Goal: Task Accomplishment & Management: Manage account settings

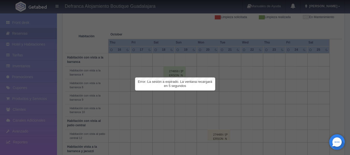
scroll to position [78, 0]
click at [162, 82] on span "Error: La sesión a expirado. La ventana recargará en 5 segundos" at bounding box center [175, 84] width 74 height 8
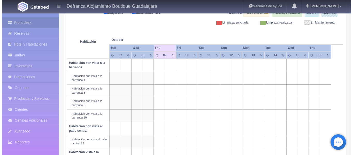
scroll to position [81, 0]
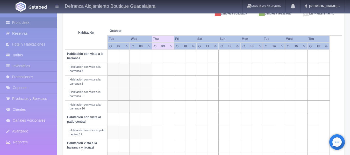
click at [183, 55] on td at bounding box center [179, 56] width 11 height 13
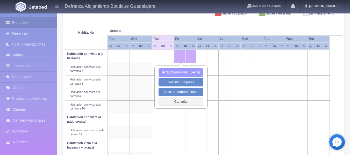
click at [180, 73] on button "[GEOGRAPHIC_DATA]" at bounding box center [180, 72] width 45 height 9
type input "[DATE]"
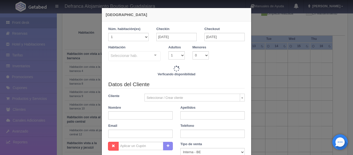
checkbox input "false"
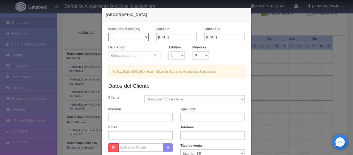
click at [143, 36] on select "1 2 3 4 5 6 7 8 9 10 11 12 13 14 15 16 17 18 19 20" at bounding box center [128, 37] width 40 height 8
select select "4"
click at [108, 33] on select "1 2 3 4 5 6 7 8 9 10 11 12 13 14 15 16 17 18 19 20" at bounding box center [128, 37] width 40 height 8
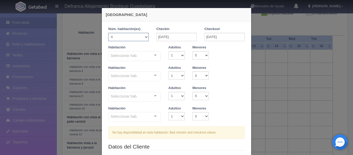
checkbox input "false"
click at [235, 35] on input "[DATE]" at bounding box center [225, 37] width 40 height 8
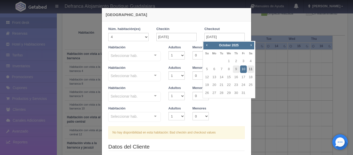
click at [249, 68] on link "11" at bounding box center [251, 69] width 7 height 8
type input "[DATE]"
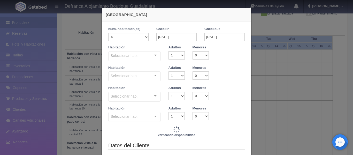
checkbox input "false"
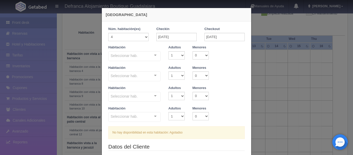
click at [234, 18] on div "Nueva Reserva" at bounding box center [177, 14] width 150 height 13
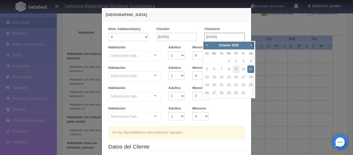
click at [225, 37] on input "[DATE]" at bounding box center [225, 37] width 40 height 8
click at [231, 25] on div "1 Núm. habitación(es) 1 2 3 4 5 6 7 8 9 10 11 12 13 14 15 16 17 18 19 20 Checki…" at bounding box center [177, 152] width 150 height 263
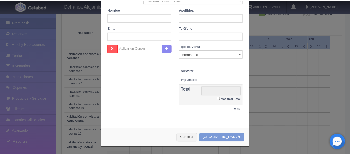
scroll to position [160, 0]
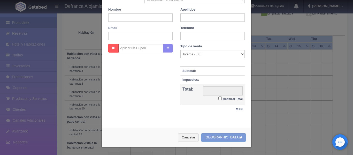
click at [21, 33] on div "Nueva Reserva 1 Núm. habitación(es) 1 2 3 4 5 6 7 8 9 10 11 12 13 14 15 16 17 1…" at bounding box center [176, 77] width 353 height 155
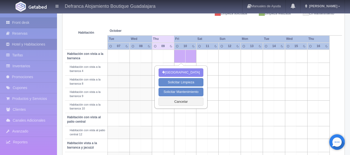
click at [22, 45] on link "Hotel y Habitaciones" at bounding box center [28, 44] width 57 height 11
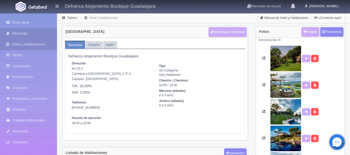
click at [38, 31] on link "Reservas" at bounding box center [28, 33] width 57 height 11
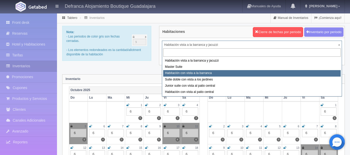
select select "1388"
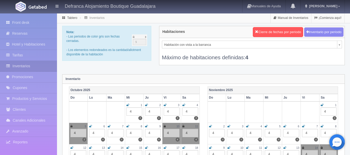
click at [165, 127] on icon at bounding box center [165, 126] width 2 height 3
click at [182, 126] on icon at bounding box center [183, 126] width 2 height 3
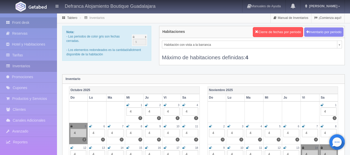
click at [39, 25] on link "Front desk" at bounding box center [28, 22] width 57 height 11
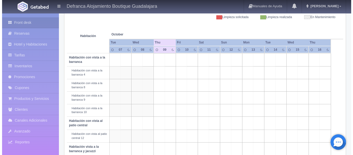
scroll to position [78, 0]
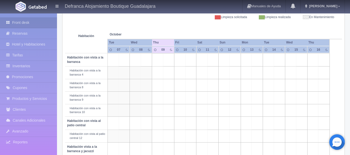
click at [188, 59] on td at bounding box center [190, 59] width 11 height 13
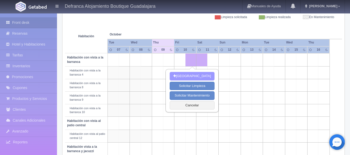
click at [176, 75] on button "[GEOGRAPHIC_DATA]" at bounding box center [191, 76] width 45 height 9
type input "[DATE]"
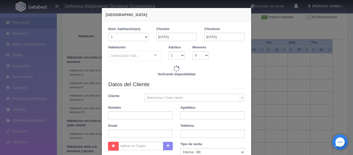
checkbox input "false"
click at [144, 37] on select "1 2 3 4 5 6 7 8 9 10 11 12 13 14 15 16 17 18 19 20" at bounding box center [128, 37] width 40 height 8
select select "4"
click at [108, 33] on select "1 2 3 4 5 6 7 8 9 10 11 12 13 14 15 16 17 18 19 20" at bounding box center [128, 37] width 40 height 8
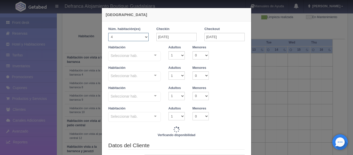
checkbox input "false"
type input "7645.00"
checkbox input "false"
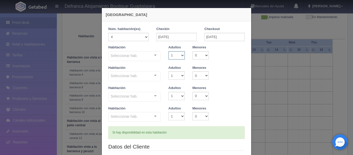
click at [180, 55] on select "1 2 3 4 5 6 7 8 9 10" at bounding box center [177, 55] width 16 height 8
type input "30580.00"
checkbox input "false"
type input "7645.00"
checkbox input "false"
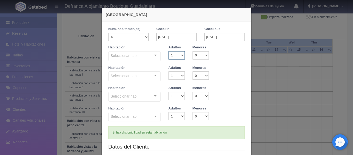
select select "2"
click at [169, 51] on select "1 2 3 4 5 6 7 8 9 10" at bounding box center [177, 55] width 16 height 8
checkbox input "false"
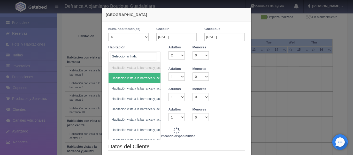
click at [152, 55] on div "Habitación vista a la barranca y jacuzzi Habitación vista a la barranca y jacuz…" at bounding box center [134, 56] width 53 height 11
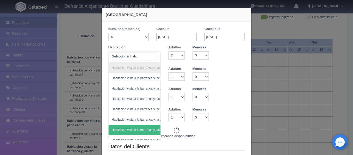
type input "30580.00"
checkbox input "false"
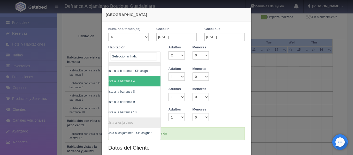
scroll to position [124, 30]
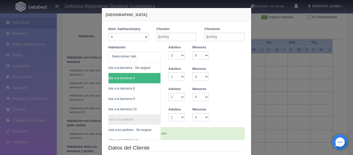
click at [137, 76] on span "Habitación con vista a la barranca 4" at bounding box center [122, 78] width 78 height 10
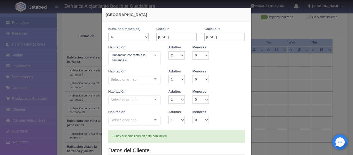
checkbox input "false"
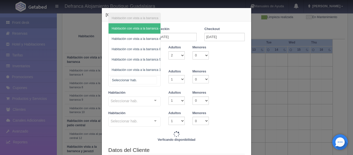
click at [152, 78] on div "Habitación con vista a la barranca Habitación con vista a la barranca - Sin asi…" at bounding box center [134, 80] width 53 height 11
type input "30580.00"
checkbox input "false"
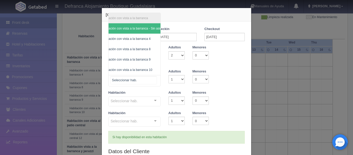
scroll to position [0, 23]
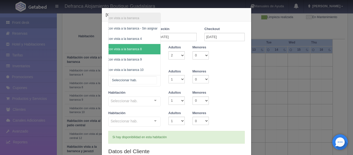
click at [140, 45] on span "Habitación con vista a la barranca 8" at bounding box center [125, 49] width 71 height 10
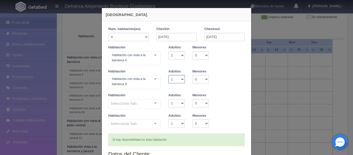
click at [181, 78] on select "1 2 3 4 5 6 7 8 9 10" at bounding box center [177, 79] width 16 height 8
select select "2"
click at [169, 75] on select "1 2 3 4 5 6 7 8 9 10" at bounding box center [177, 79] width 16 height 8
checkbox input "false"
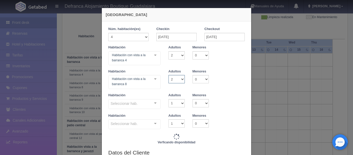
type input "30580.00"
checkbox input "false"
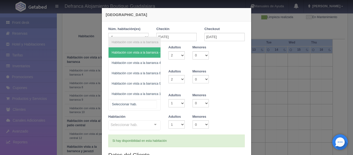
click at [153, 103] on div "Habitación con vista a la barranca Habitación con vista a la barranca - Sin asi…" at bounding box center [134, 104] width 53 height 11
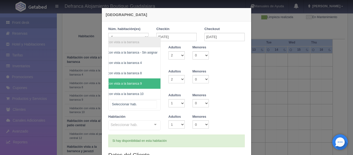
click at [152, 80] on span "Habitación con vista a la barranca 9" at bounding box center [125, 83] width 71 height 10
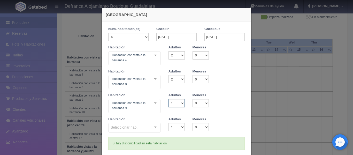
click at [180, 102] on select "1 2 3 4 5 6 7 8 9 10" at bounding box center [177, 103] width 16 height 8
select select "2"
click at [169, 99] on select "1 2 3 4 5 6 7 8 9 10" at bounding box center [177, 103] width 16 height 8
checkbox input "false"
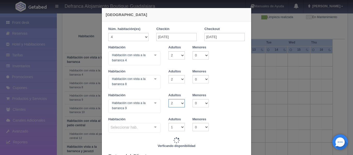
type input "30580.00"
checkbox input "false"
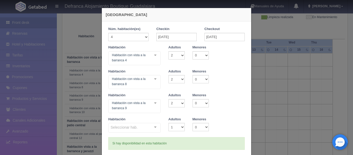
click at [153, 128] on div "Seleccionar hab. Habitación con vista a la barranca Habitación con vista a la b…" at bounding box center [134, 128] width 53 height 10
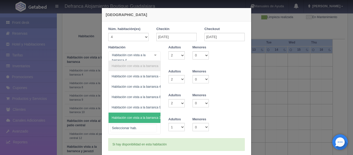
click at [156, 119] on span "Habitación con vista a la barranca 10" at bounding box center [144, 118] width 71 height 10
click at [154, 127] on div "Habitación con vista a la barranca Habitación con vista a la barranca - Sin asi…" at bounding box center [134, 128] width 53 height 11
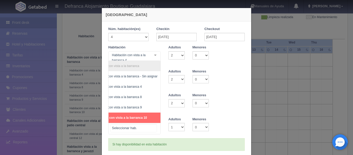
click at [143, 116] on span "Habitación con vista a la barranca 10" at bounding box center [120, 118] width 55 height 4
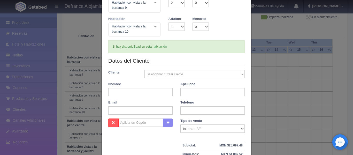
scroll to position [104, 0]
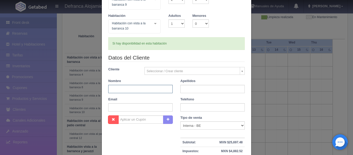
click at [137, 90] on input "text" at bounding box center [140, 89] width 64 height 8
drag, startPoint x: 135, startPoint y: 90, endPoint x: 148, endPoint y: 90, distance: 12.9
click at [148, 90] on input "JOSÉ ANTONIO DÁVILA" at bounding box center [140, 89] width 64 height 8
type input "JOSÉ ANTONIO"
click at [197, 92] on input "text" at bounding box center [213, 89] width 64 height 8
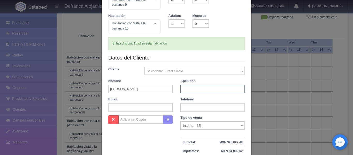
paste input "DÁVILA"
click at [204, 90] on input "DÁVILA" at bounding box center [213, 89] width 64 height 8
type input "DÁVILA CASTILLA"
click at [203, 107] on input "text" at bounding box center [213, 107] width 64 height 8
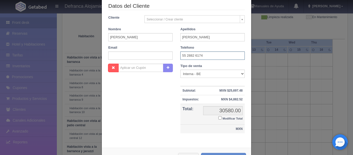
scroll to position [175, 0]
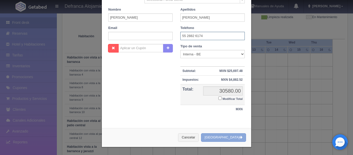
type input "55 2882 6174"
click at [217, 138] on button "Crear Reserva" at bounding box center [223, 137] width 45 height 9
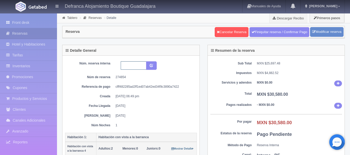
click at [137, 66] on input "text" at bounding box center [134, 65] width 26 height 8
type input "HVB 4,8,9,10 101025-111025"
click at [150, 65] on icon "submit" at bounding box center [151, 64] width 3 height 3
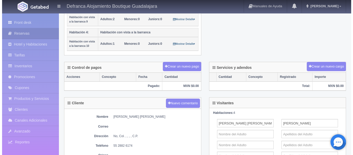
scroll to position [181, 0]
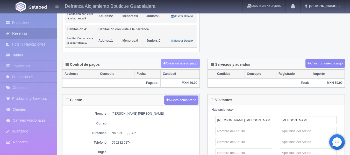
click at [183, 65] on button "Crear un nuevo pago" at bounding box center [180, 64] width 38 height 10
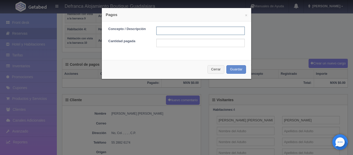
click at [188, 32] on input "text" at bounding box center [201, 31] width 88 height 8
click at [206, 31] on input "TRANSFERENCIA" at bounding box center [201, 31] width 88 height 8
type input "TRANSFERENCIA 20/12/2024"
click at [162, 44] on input "text" at bounding box center [201, 43] width 88 height 8
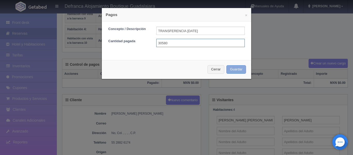
type input "30580"
click at [232, 69] on button "Guardar" at bounding box center [237, 69] width 20 height 9
click at [232, 69] on div "Cerrar Guardar" at bounding box center [177, 69] width 150 height 19
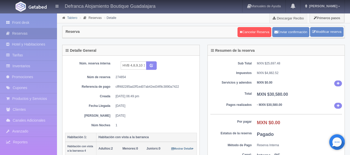
click at [69, 19] on link "Tablero" at bounding box center [72, 18] width 10 height 4
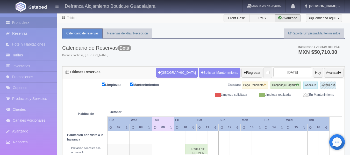
click at [18, 65] on link "Inventarios" at bounding box center [28, 66] width 57 height 11
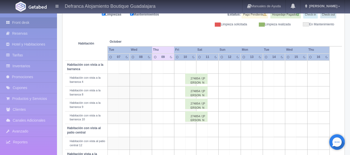
scroll to position [78, 0]
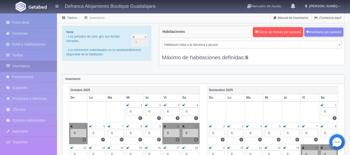
click at [75, 18] on link "Tablero" at bounding box center [72, 18] width 10 height 4
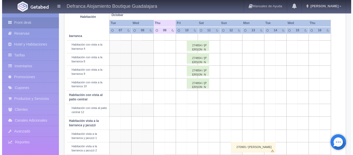
scroll to position [78, 0]
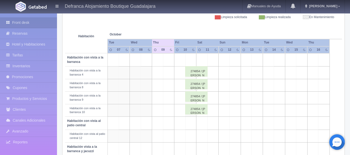
click at [214, 62] on td at bounding box center [212, 59] width 11 height 13
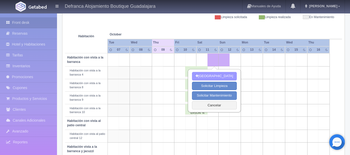
click at [212, 77] on button "Nueva Reserva" at bounding box center [214, 76] width 45 height 9
type input "11-10-2025"
type input "12-10-2025"
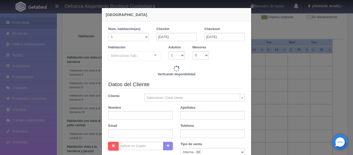
checkbox input "false"
type input "7645.00"
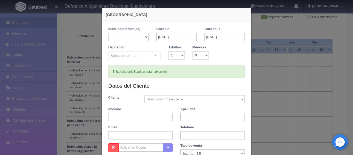
checkbox input "false"
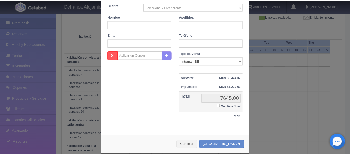
scroll to position [99, 0]
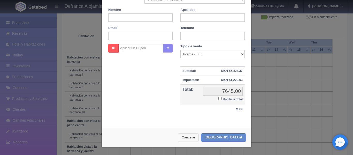
click at [195, 137] on button "Cancelar" at bounding box center [188, 137] width 21 height 9
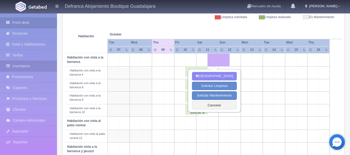
click at [27, 64] on link "Inventarios" at bounding box center [28, 66] width 57 height 11
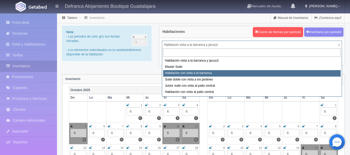
select select "1388"
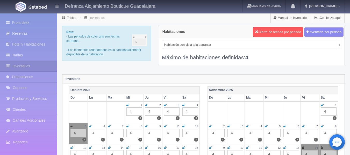
click at [184, 125] on icon at bounding box center [183, 126] width 3 height 3
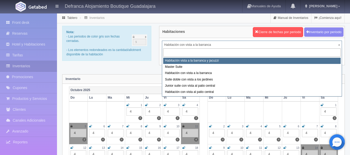
select select "1092"
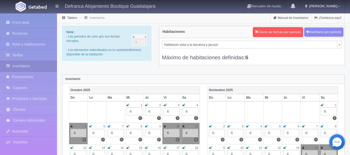
click at [174, 124] on td "10 6 6" at bounding box center [171, 133] width 19 height 21
click at [164, 126] on icon at bounding box center [165, 126] width 2 height 3
click at [183, 126] on icon at bounding box center [183, 126] width 2 height 3
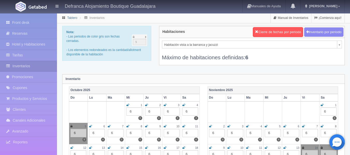
click at [73, 18] on link "Tablero" at bounding box center [72, 18] width 10 height 4
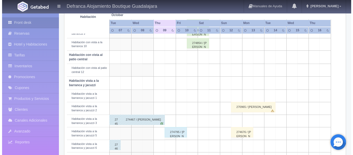
scroll to position [155, 0]
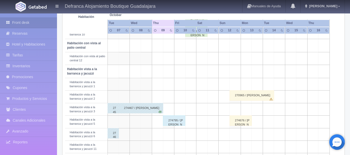
click at [192, 74] on td at bounding box center [190, 71] width 11 height 13
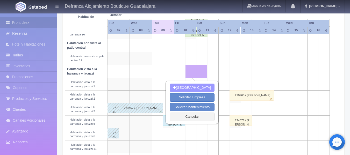
click at [193, 87] on button "Nueva Reserva" at bounding box center [191, 88] width 45 height 9
type input "[DATE]"
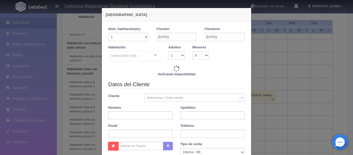
checkbox input "false"
type input "8395.00"
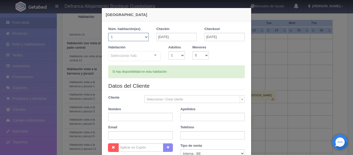
click at [145, 37] on select "1 2 3 4 5 6 7 8 9 10 11 12 13 14 15 16 17 18 19 20" at bounding box center [128, 37] width 40 height 8
checkbox input "false"
select select "6"
click at [108, 33] on select "1 2 3 4 5 6 7 8 9 10 11 12 13 14 15 16 17 18 19 20" at bounding box center [128, 37] width 40 height 8
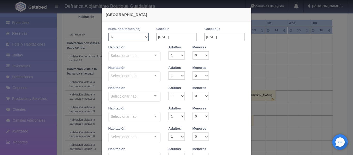
checkbox input "false"
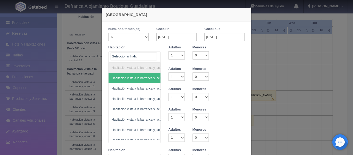
click at [154, 55] on div "Habitación vista a la barranca y jacuzzi Habitación vista a la barranca y jacuz…" at bounding box center [134, 56] width 53 height 11
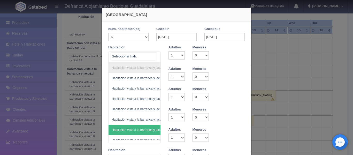
type input "50370.00"
checkbox input "false"
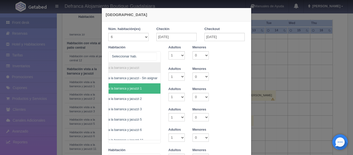
click at [140, 87] on span "Habitación vista a la barranca y jacuzzi 1" at bounding box center [122, 88] width 78 height 10
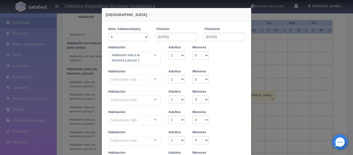
checkbox input "false"
click at [180, 56] on select "1 2 3 4 5 6 7 8 9 10" at bounding box center [177, 55] width 16 height 8
select select "2"
click at [169, 51] on select "1 2 3 4 5 6 7 8 9 10" at bounding box center [177, 55] width 16 height 8
checkbox input "false"
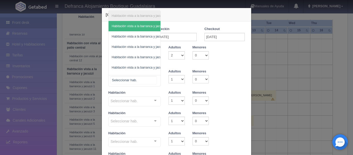
click at [153, 80] on div "Habitación vista a la barranca y jacuzzi Habitación vista a la barranca y jacuz…" at bounding box center [134, 80] width 53 height 11
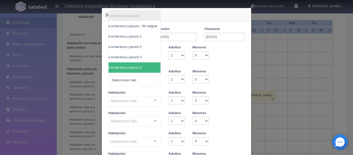
type input "50370.00"
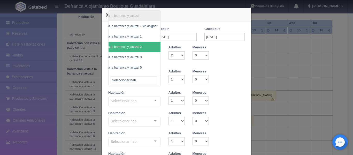
click at [139, 44] on span "Habitación vista a la barranca y jacuzzi 2" at bounding box center [122, 47] width 78 height 10
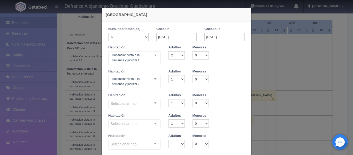
checkbox input "false"
click at [179, 80] on select "1 2 3 4 5 6 7 8 9 10" at bounding box center [177, 79] width 16 height 8
select select "2"
click at [169, 75] on select "1 2 3 4 5 6 7 8 9 10" at bounding box center [177, 79] width 16 height 8
checkbox input "false"
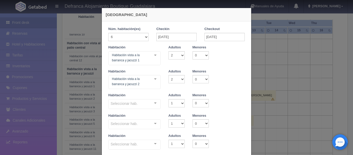
click at [154, 104] on div "Seleccionar hab. Habitación vista a la barranca y jacuzzi Habitación vista a la…" at bounding box center [134, 104] width 53 height 10
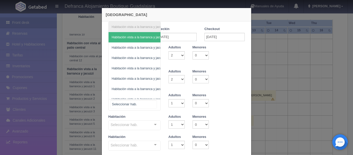
type input "50370.00"
checkbox input "false"
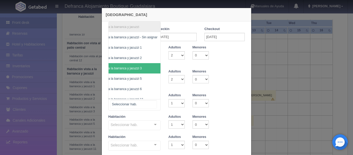
click at [147, 69] on span "Habitación vista a la barranca y jacuzzi 3" at bounding box center [122, 68] width 78 height 10
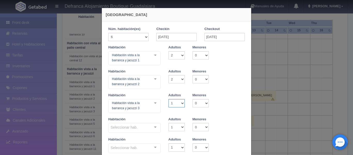
click at [180, 103] on select "1 2 3 4 5 6 7 8 9 10" at bounding box center [177, 103] width 16 height 8
select select "2"
click at [169, 99] on select "1 2 3 4 5 6 7 8 9 10" at bounding box center [177, 103] width 16 height 8
checkbox input "false"
type input "50370.00"
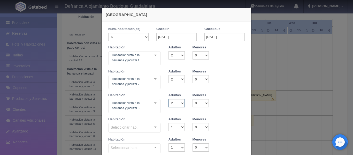
checkbox input "false"
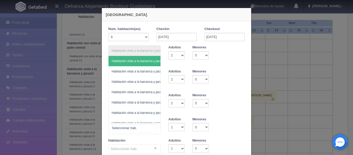
click at [154, 126] on div "Habitación vista a la barranca y jacuzzi Habitación vista a la barranca y jacuz…" at bounding box center [134, 128] width 53 height 11
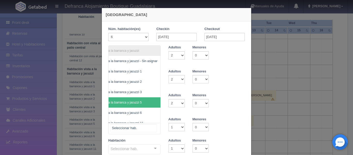
click at [147, 102] on span "Habitación vista a la barranca y jacuzzi 5" at bounding box center [122, 102] width 78 height 10
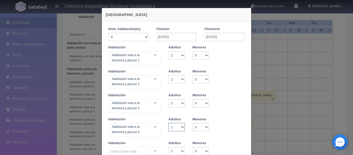
click at [181, 126] on select "1 2 3 4 5 6 7 8 9 10" at bounding box center [177, 127] width 16 height 8
select select "2"
click at [169, 123] on select "1 2 3 4 5 6 7 8 9 10" at bounding box center [177, 127] width 16 height 8
checkbox input "false"
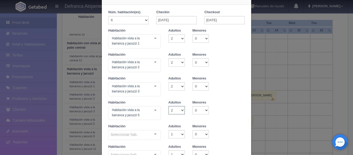
scroll to position [26, 0]
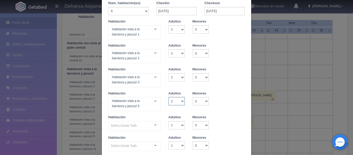
type input "50370.00"
checkbox input "false"
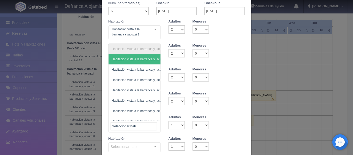
click at [154, 124] on div "Habitación vista a la barranca y jacuzzi Habitación vista a la barranca y jacuz…" at bounding box center [134, 126] width 53 height 11
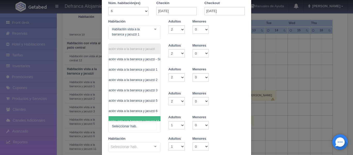
scroll to position [0, 30]
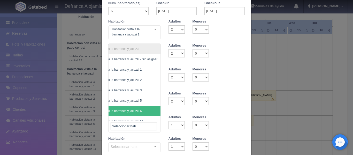
click at [147, 110] on span "Habitación vista a la barranca y jacuzzi 6" at bounding box center [122, 111] width 78 height 10
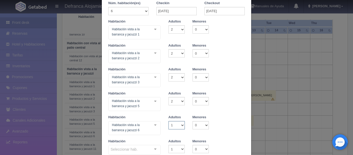
click at [181, 125] on select "1 2 3 4 5 6 7 8 9 10" at bounding box center [177, 125] width 16 height 8
select select "2"
click at [169, 121] on select "1 2 3 4 5 6 7 8 9 10" at bounding box center [177, 125] width 16 height 8
checkbox input "false"
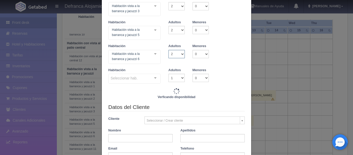
scroll to position [104, 0]
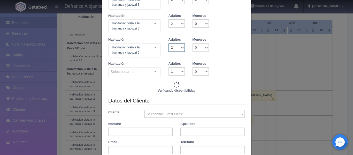
type input "50370.00"
checkbox input "false"
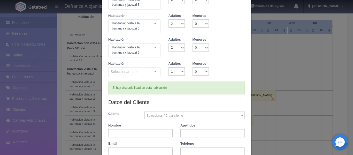
click at [154, 71] on div "Seleccionar hab. Habitación vista a la barranca y jacuzzi Habitación vista a la…" at bounding box center [134, 72] width 53 height 10
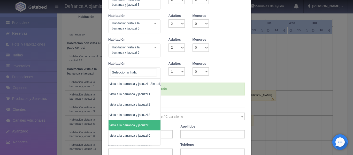
scroll to position [20, 18]
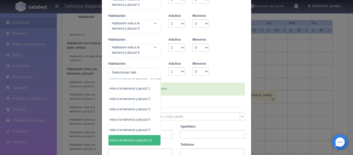
click at [148, 138] on span "Habitación vista a la barranca y jacuzzi 11" at bounding box center [123, 140] width 58 height 4
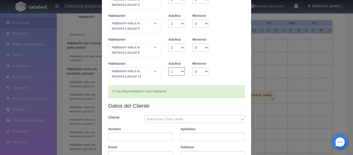
click at [180, 70] on select "1 2 3 4 5 6 7 8 9 10" at bounding box center [177, 71] width 16 height 8
select select "2"
click at [169, 67] on select "1 2 3 4 5 6 7 8 9 10" at bounding box center [177, 71] width 16 height 8
checkbox input "false"
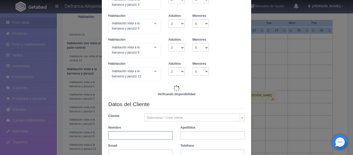
click at [135, 134] on input "text" at bounding box center [140, 135] width 64 height 8
type input "50370.00"
checkbox input "false"
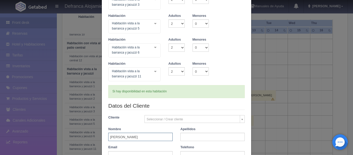
type input "[PERSON_NAME]"
click at [190, 136] on input "text" at bounding box center [213, 137] width 64 height 8
type input "DÁVILA CASTILLA"
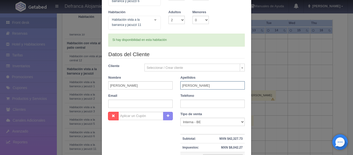
scroll to position [155, 0]
click at [210, 105] on input "text" at bounding box center [213, 103] width 64 height 8
type input "55 2882 6174"
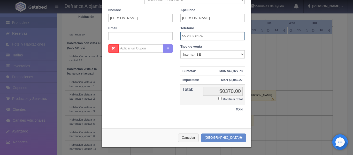
scroll to position [223, 0]
click at [222, 138] on button "Crear Reserva" at bounding box center [223, 137] width 45 height 9
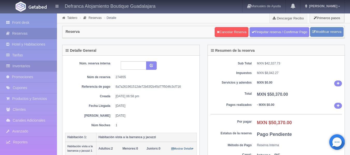
click at [33, 67] on link "Inventarios" at bounding box center [28, 66] width 57 height 11
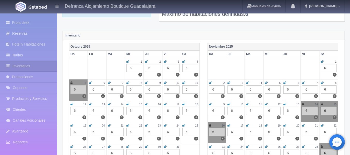
scroll to position [52, 0]
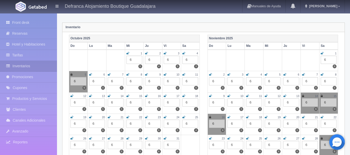
click at [184, 74] on icon at bounding box center [183, 74] width 3 height 3
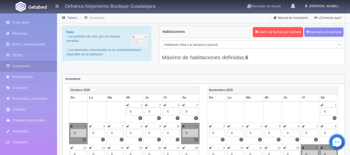
click at [70, 17] on link "Tablero" at bounding box center [72, 18] width 10 height 4
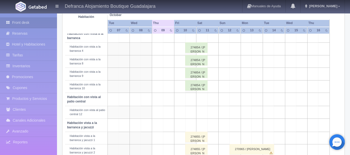
scroll to position [155, 0]
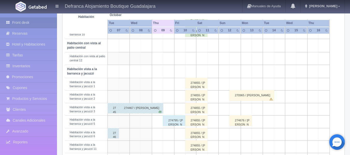
click at [193, 74] on td at bounding box center [190, 71] width 11 height 13
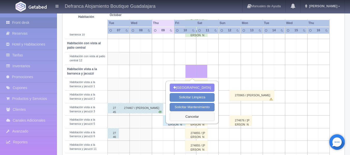
click at [193, 116] on button "Cancelar" at bounding box center [191, 117] width 45 height 9
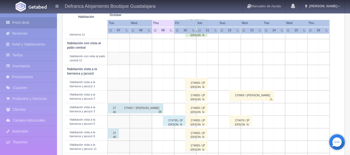
click at [193, 84] on div "274855 / JOSÉ ANTONIO DÁVILA CASTILLA" at bounding box center [196, 83] width 22 height 10
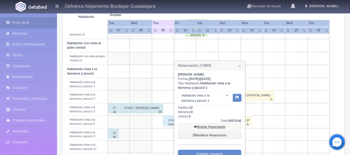
click at [208, 127] on link "Mostrar Reservación" at bounding box center [209, 126] width 63 height 7
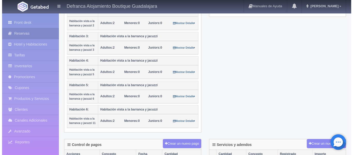
scroll to position [155, 0]
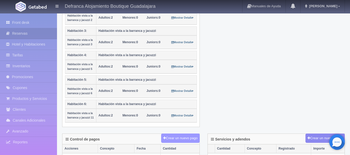
click at [169, 138] on button "Crear un nuevo pago" at bounding box center [180, 139] width 38 height 10
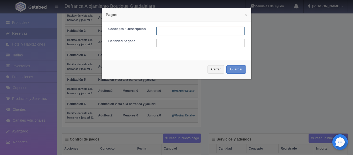
click at [161, 29] on input "text" at bounding box center [201, 31] width 88 height 8
click at [200, 31] on input "TRANSFERENCIA" at bounding box center [201, 31] width 88 height 8
type input "TRANSFERENCIA [DATE]"
click at [186, 42] on input "text" at bounding box center [201, 43] width 88 height 8
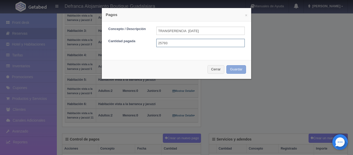
type input "25793"
click at [236, 70] on button "Guardar" at bounding box center [237, 69] width 20 height 9
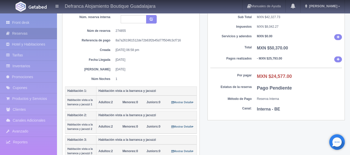
scroll to position [26, 0]
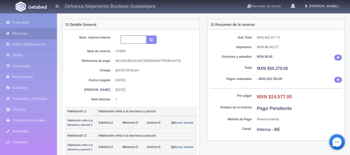
click at [122, 40] on input "text" at bounding box center [134, 39] width 26 height 8
type input "HVBJ1,2,3,5,6,11 101025-111025"
click at [151, 40] on icon "submit" at bounding box center [151, 39] width 3 height 3
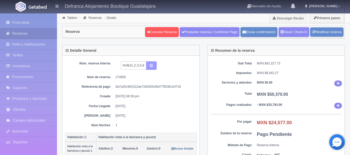
click at [151, 66] on icon "submit" at bounding box center [151, 64] width 3 height 3
click at [71, 18] on link "Tablero" at bounding box center [72, 18] width 10 height 4
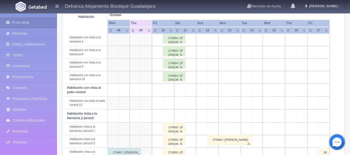
scroll to position [129, 0]
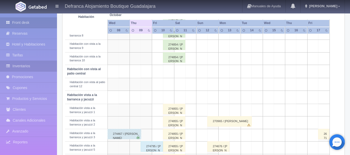
click at [41, 67] on link "Inventarios" at bounding box center [28, 66] width 57 height 11
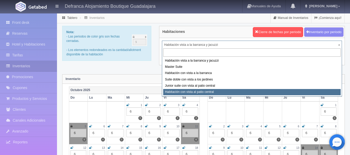
select select "1401"
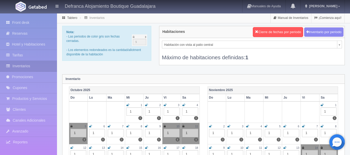
click at [183, 126] on icon at bounding box center [183, 126] width 2 height 3
click at [164, 125] on icon at bounding box center [165, 126] width 2 height 3
click at [164, 126] on icon at bounding box center [165, 126] width 2 height 3
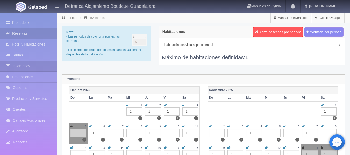
click at [31, 33] on link "Reservas" at bounding box center [28, 33] width 57 height 11
click at [68, 18] on link "Tablero" at bounding box center [72, 18] width 10 height 4
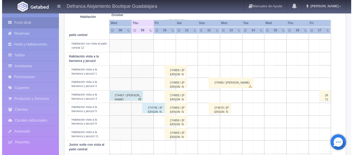
scroll to position [159, 0]
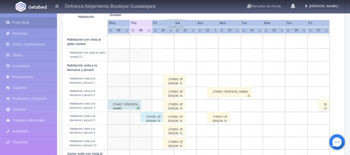
click at [171, 54] on td at bounding box center [168, 55] width 11 height 12
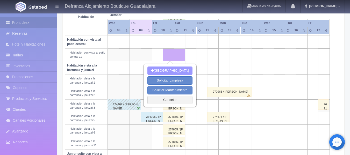
click at [169, 70] on button "Nueva Reserva" at bounding box center [169, 71] width 45 height 9
type input "10-10-2025"
type input "11-10-2025"
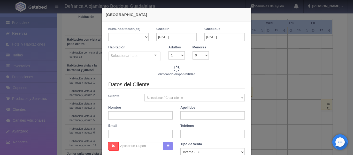
checkbox input "false"
type input "6095.00"
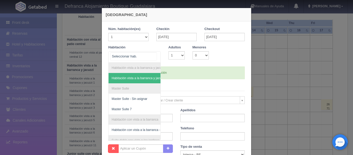
click at [153, 55] on div "Habitación vista a la barranca y jacuzzi Habitación vista a la barranca y jacuz…" at bounding box center [134, 56] width 53 height 11
checkbox input "false"
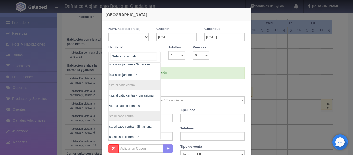
scroll to position [92, 30]
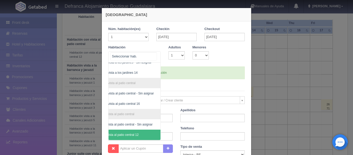
click at [143, 130] on span "Habitación con vista al patio central 12" at bounding box center [122, 135] width 78 height 10
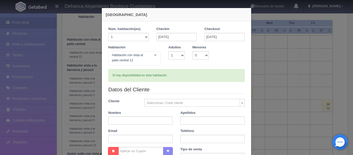
checkbox input "false"
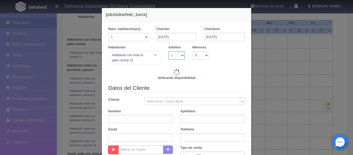
click at [180, 54] on select "1 2 3 4 5 6 7 8 9 10" at bounding box center [177, 55] width 16 height 8
select select "2"
click at [169, 51] on select "1 2 3 4 5 6 7 8 9 10" at bounding box center [177, 55] width 16 height 8
checkbox input "false"
type input "6095.00"
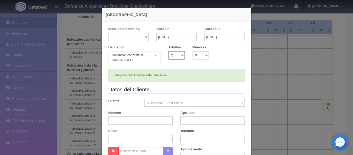
checkbox input "false"
click at [145, 118] on input "text" at bounding box center [140, 120] width 64 height 8
type input "JOSÉ ANTONIO"
click at [201, 122] on input "text" at bounding box center [213, 120] width 64 height 8
type input "DÁVILA CASTILLA"
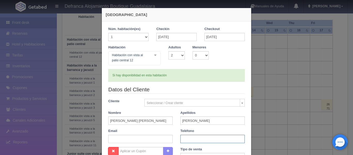
click at [210, 139] on input "text" at bounding box center [213, 139] width 64 height 8
type input "55 2882 6174"
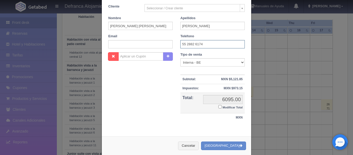
scroll to position [103, 0]
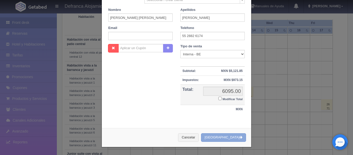
click at [218, 139] on button "Crear Reserva" at bounding box center [223, 137] width 45 height 9
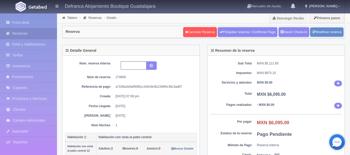
click at [127, 65] on input "text" at bounding box center [134, 65] width 26 height 8
click at [145, 66] on input "HVPC12 270925-280725" at bounding box center [134, 65] width 26 height 8
type input "HVPC12 101025-111025"
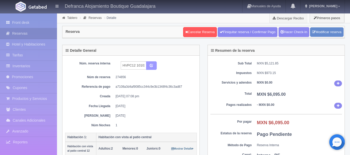
click at [151, 67] on button "submit" at bounding box center [151, 65] width 11 height 9
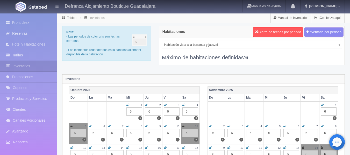
scroll to position [26, 0]
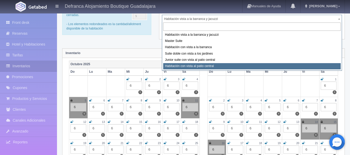
select select "1401"
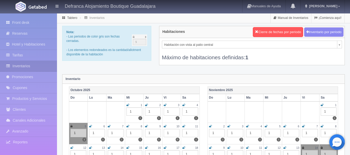
click at [183, 126] on icon at bounding box center [183, 126] width 3 height 3
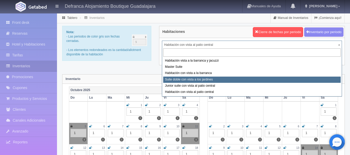
select select "1389"
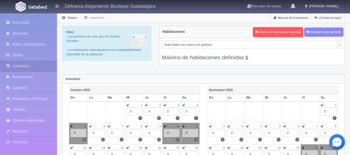
click at [164, 126] on icon at bounding box center [165, 126] width 2 height 3
click at [183, 125] on icon at bounding box center [183, 126] width 2 height 3
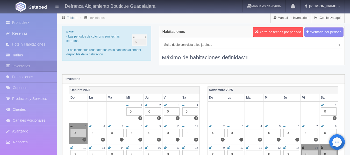
click at [73, 18] on link "Tablero" at bounding box center [72, 18] width 10 height 4
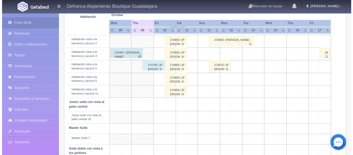
scroll to position [237, 0]
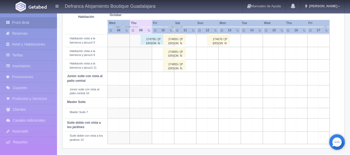
click at [169, 128] on td at bounding box center [168, 125] width 11 height 13
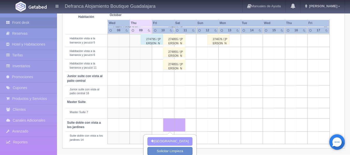
click at [170, 144] on button "[GEOGRAPHIC_DATA]" at bounding box center [169, 141] width 45 height 9
type input "[DATE]"
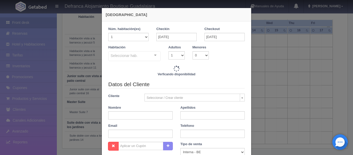
checkbox input "false"
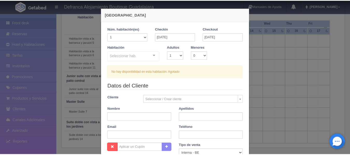
scroll to position [99, 0]
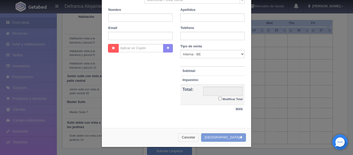
click at [199, 136] on button "Cancelar" at bounding box center [188, 137] width 21 height 9
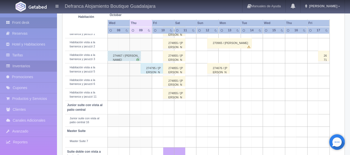
scroll to position [207, 0]
click at [20, 68] on link "Inventarios" at bounding box center [28, 66] width 57 height 11
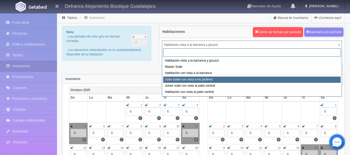
select select "1389"
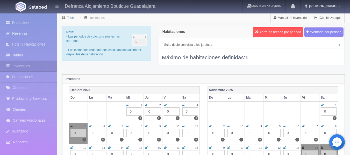
click at [74, 18] on link "Tablero" at bounding box center [72, 18] width 10 height 4
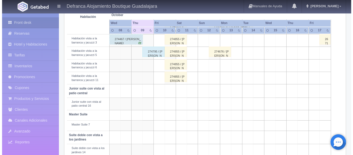
scroll to position [233, 0]
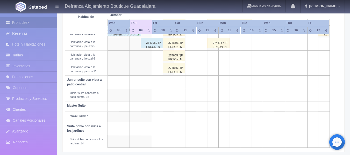
click at [172, 129] on td at bounding box center [168, 128] width 11 height 13
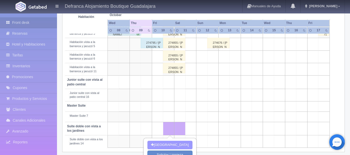
click at [166, 144] on button "[GEOGRAPHIC_DATA]" at bounding box center [169, 145] width 45 height 9
type input "[DATE]"
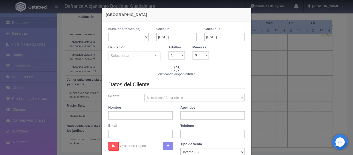
checkbox input "false"
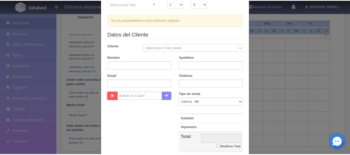
scroll to position [99, 0]
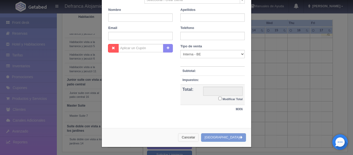
click at [193, 138] on button "Cancelar" at bounding box center [188, 137] width 21 height 9
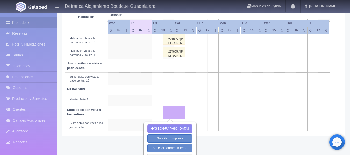
scroll to position [259, 0]
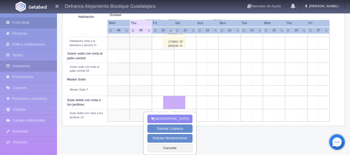
click at [30, 65] on link "Inventarios" at bounding box center [28, 66] width 57 height 11
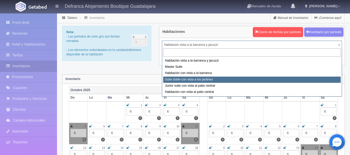
select select "1389"
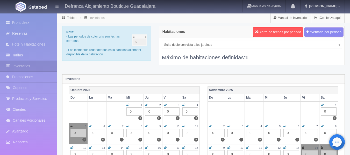
click at [272, 57] on div "Máximo de habitaciones definidas: 1" at bounding box center [252, 54] width 180 height 13
click at [69, 18] on link "Tablero" at bounding box center [72, 18] width 10 height 4
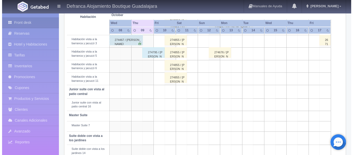
scroll to position [237, 0]
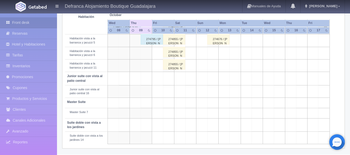
click at [168, 138] on td at bounding box center [168, 138] width 11 height 12
click at [170, 153] on button "[GEOGRAPHIC_DATA]" at bounding box center [169, 154] width 45 height 9
type input "[DATE]"
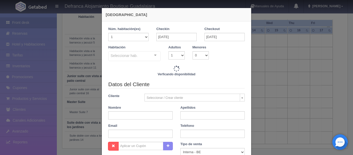
checkbox input "false"
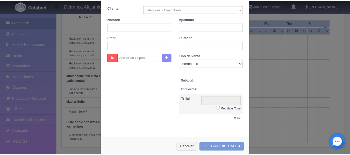
scroll to position [99, 0]
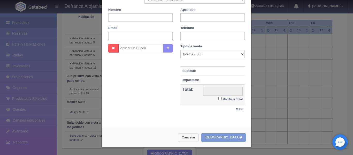
click at [197, 137] on button "Cancelar" at bounding box center [188, 137] width 21 height 9
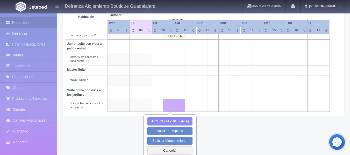
scroll to position [271, 0]
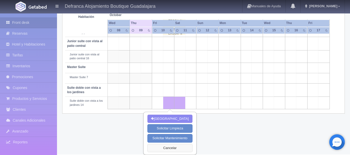
click at [168, 147] on button "Cancelar" at bounding box center [169, 148] width 45 height 9
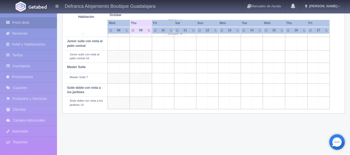
scroll to position [271, 0]
click at [33, 68] on link "Inventarios" at bounding box center [28, 66] width 57 height 11
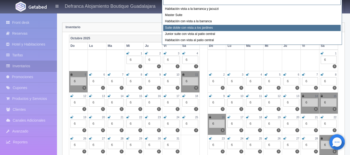
scroll to position [48, 0]
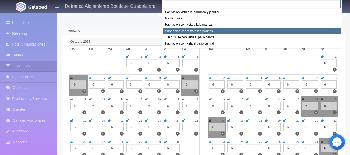
drag, startPoint x: 195, startPoint y: 27, endPoint x: 193, endPoint y: 31, distance: 3.7
select select "1389"
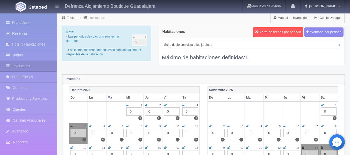
click at [264, 56] on div "Máximo de habitaciones definidas: 1" at bounding box center [252, 54] width 180 height 13
click at [171, 132] on div "0" at bounding box center [172, 133] width 16 height 8
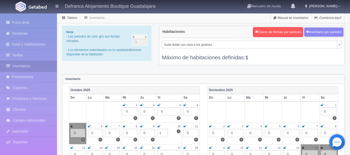
type input "1"
click at [187, 133] on div "0" at bounding box center [190, 133] width 14 height 8
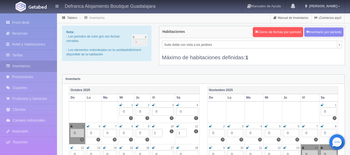
type input "1"
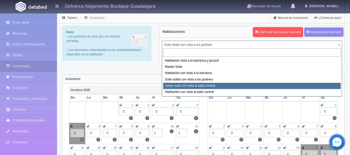
select select "1399"
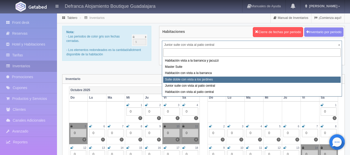
select select "1389"
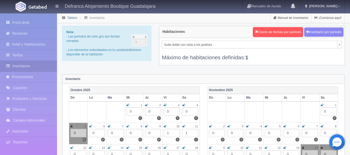
click at [69, 18] on link "Tablero" at bounding box center [72, 18] width 10 height 4
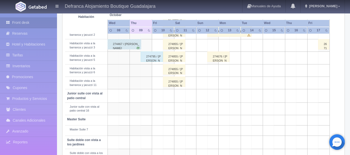
scroll to position [233, 0]
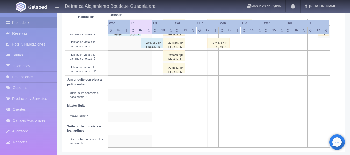
click at [171, 144] on td at bounding box center [168, 141] width 11 height 12
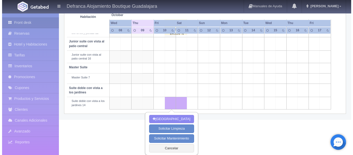
scroll to position [271, 0]
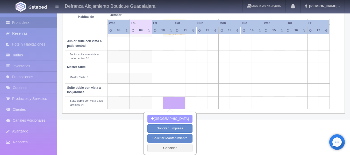
click at [170, 118] on button "Nueva Reserva" at bounding box center [169, 119] width 45 height 9
type input "10-10-2025"
type input "11-10-2025"
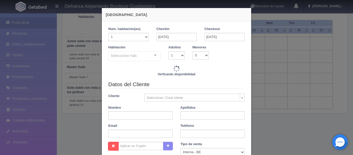
checkbox input "false"
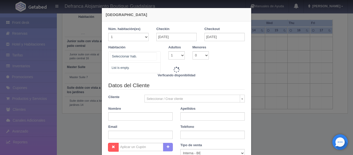
click at [153, 56] on div "No elements found. Consider changing the search query. List is empty." at bounding box center [134, 56] width 53 height 11
type input "16215.00"
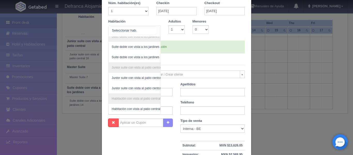
scroll to position [82, 0]
checkbox input "false"
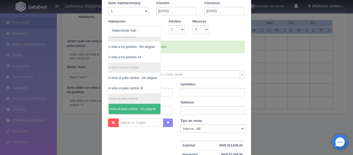
scroll to position [82, 29]
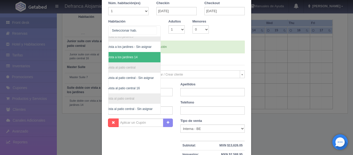
click at [146, 55] on span "Suite doble con vista a los jardines 14" at bounding box center [122, 57] width 78 height 10
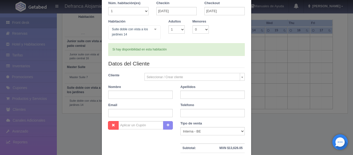
checkbox input "false"
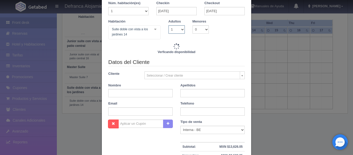
click at [181, 28] on select "1 2 3 4 5 6 7 8 9 10" at bounding box center [177, 29] width 16 height 8
select select "4"
click at [169, 25] on select "1 2 3 4 5 6 7 8 9 10" at bounding box center [177, 29] width 16 height 8
checkbox input "false"
type input "16215.00"
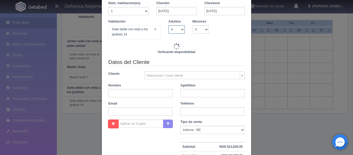
checkbox input "false"
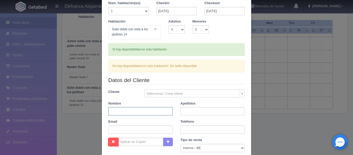
click at [157, 111] on input "text" at bounding box center [140, 111] width 64 height 8
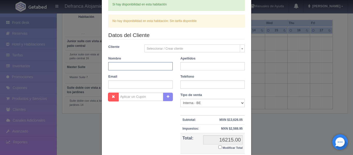
scroll to position [68, 0]
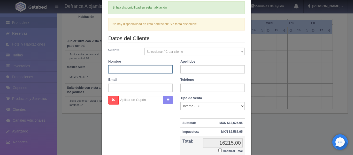
type input "JOSÉ ANTONIO"
click at [188, 68] on input "text" at bounding box center [213, 69] width 64 height 8
type input "DÁVILA CASTILLA"
click at [213, 87] on input "text" at bounding box center [213, 88] width 64 height 8
type input "55 2882 6174"
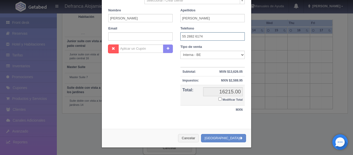
scroll to position [120, 0]
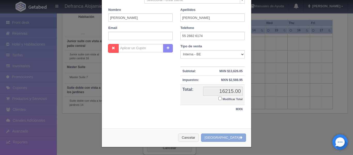
click at [224, 138] on button "[GEOGRAPHIC_DATA]" at bounding box center [223, 138] width 45 height 9
click at [224, 138] on button "Crear Reserva" at bounding box center [223, 138] width 45 height 9
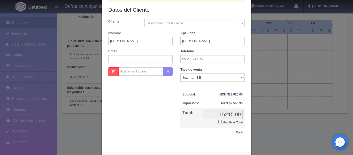
scroll to position [68, 0]
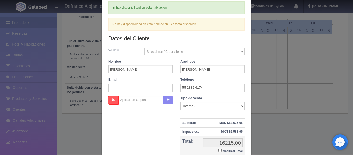
drag, startPoint x: 226, startPoint y: 38, endPoint x: 242, endPoint y: 36, distance: 16.1
click at [242, 36] on legend "Datos del Cliente" at bounding box center [176, 38] width 137 height 8
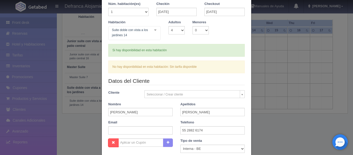
scroll to position [16, 0]
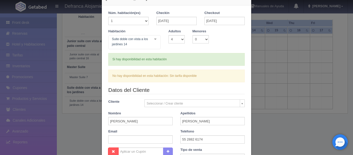
click at [174, 47] on div "Habitación Suite doble con vista a los jardines 14 Habitación vista a la barran…" at bounding box center [177, 41] width 144 height 24
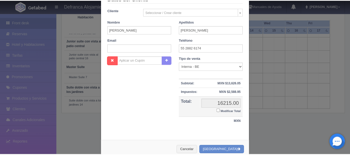
scroll to position [120, 0]
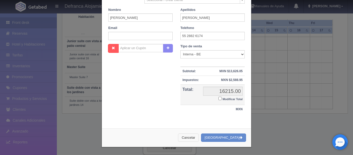
click at [196, 137] on button "Cancelar" at bounding box center [188, 138] width 21 height 9
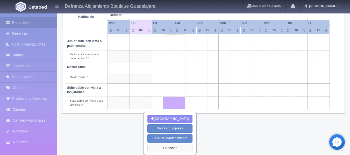
click at [169, 147] on button "Cancelar" at bounding box center [169, 148] width 45 height 9
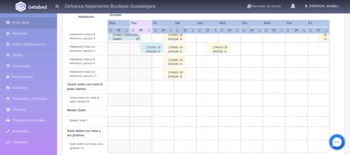
scroll to position [219, 0]
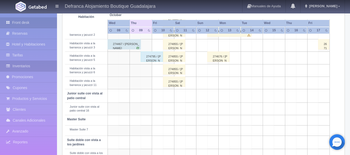
click at [37, 65] on link "Inventarios" at bounding box center [28, 66] width 57 height 11
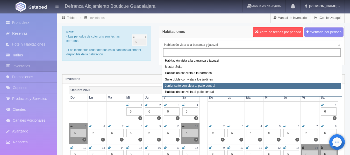
select select "1399"
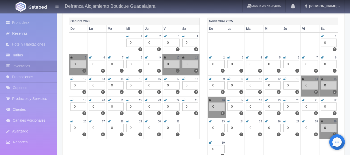
scroll to position [78, 0]
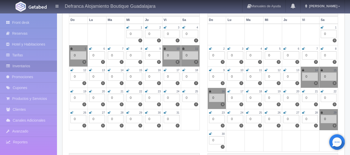
click at [165, 48] on icon at bounding box center [165, 48] width 2 height 3
click at [183, 48] on icon at bounding box center [183, 48] width 2 height 3
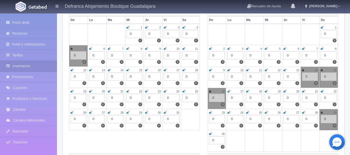
click at [171, 52] on div "0" at bounding box center [172, 55] width 16 height 8
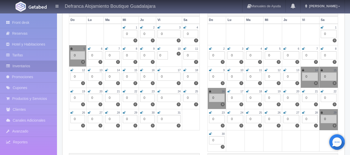
click at [164, 56] on input "0" at bounding box center [162, 55] width 10 height 8
type input "1"
click at [189, 53] on div "0" at bounding box center [190, 55] width 14 height 8
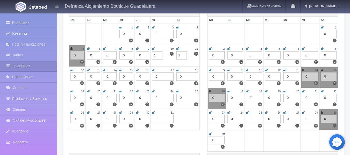
type input "1"
click at [192, 57] on td "11 0 0 1" at bounding box center [187, 55] width 24 height 21
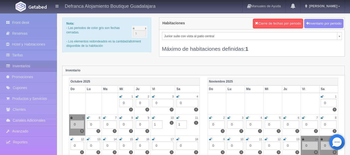
scroll to position [0, 0]
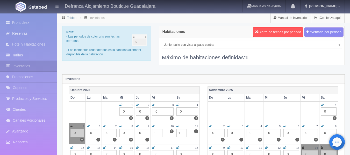
click at [70, 17] on link "Tablero" at bounding box center [72, 18] width 10 height 4
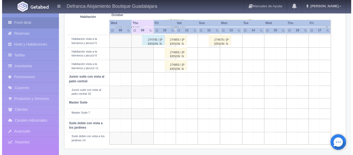
scroll to position [237, 0]
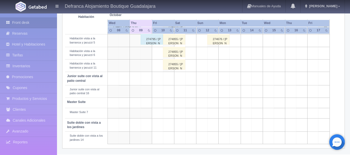
click at [168, 94] on td at bounding box center [168, 91] width 11 height 12
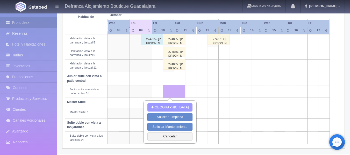
click at [167, 107] on button "[GEOGRAPHIC_DATA]" at bounding box center [169, 107] width 45 height 9
type input "[DATE]"
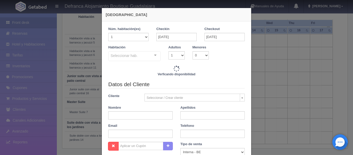
checkbox input "false"
type input "9485.00"
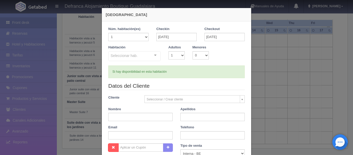
checkbox input "false"
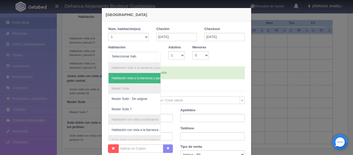
click at [153, 55] on div "Habitación vista a la barranca y jacuzzi Habitación vista a la barranca y jacuz…" at bounding box center [134, 56] width 53 height 11
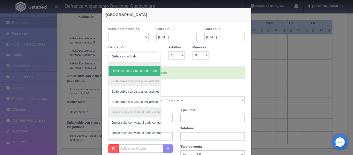
scroll to position [62, 0]
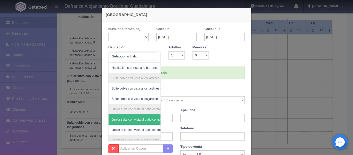
click at [140, 119] on span "Junior suite con vista al patio central - Sin asignar" at bounding box center [146, 120] width 68 height 4
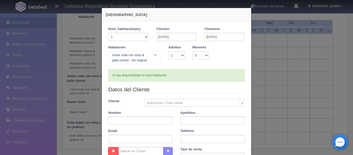
checkbox input "false"
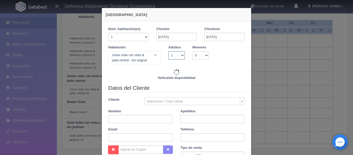
click at [181, 56] on select "1 2 3 4 5 6 7 8 9 10" at bounding box center [177, 55] width 16 height 8
type input "9485.00"
checkbox input "false"
select select "2"
click at [169, 51] on select "1 2 3 4 5 6 7 8 9 10" at bounding box center [177, 55] width 16 height 8
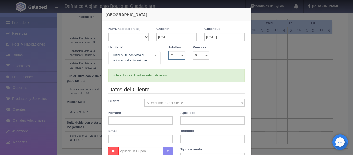
checkbox input "false"
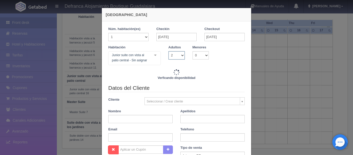
type input "9485.00"
checkbox input "false"
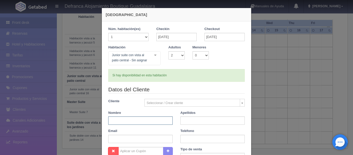
click at [138, 120] on input "text" at bounding box center [140, 120] width 64 height 8
type input "JOSÉ ANTONIO"
click at [209, 120] on input "text" at bounding box center [213, 120] width 64 height 8
type input "DÁVILA CASTILLA"
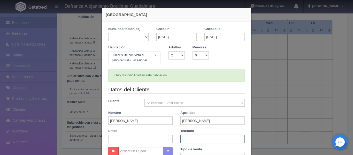
click at [203, 138] on input "text" at bounding box center [213, 139] width 64 height 8
type input "55 2882 6174"
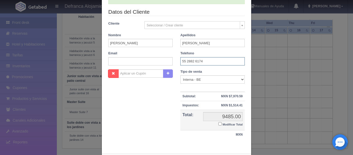
scroll to position [103, 0]
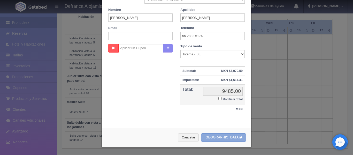
click at [223, 139] on button "Crear Reserva" at bounding box center [223, 137] width 45 height 9
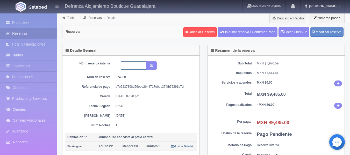
click at [128, 67] on input "text" at bounding box center [134, 65] width 26 height 8
type input "HJSVPC14 101025-111025"
click at [151, 66] on icon "submit" at bounding box center [151, 64] width 3 height 3
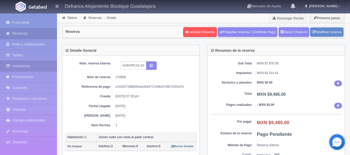
click at [28, 67] on link "Inventarios" at bounding box center [28, 66] width 57 height 11
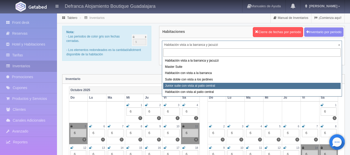
select select "1399"
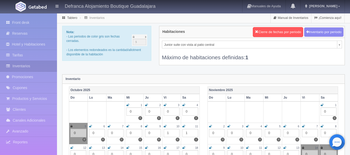
click at [182, 126] on icon at bounding box center [183, 126] width 3 height 3
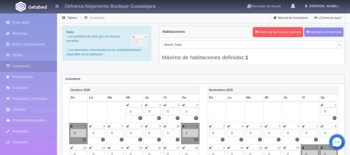
select select "1379"
click at [164, 126] on icon at bounding box center [165, 126] width 2 height 3
click at [172, 132] on div "0" at bounding box center [172, 133] width 16 height 8
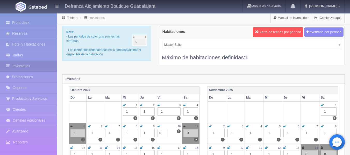
click at [163, 132] on input "0" at bounding box center [162, 133] width 10 height 8
type input "1"
click at [185, 127] on icon at bounding box center [184, 126] width 2 height 3
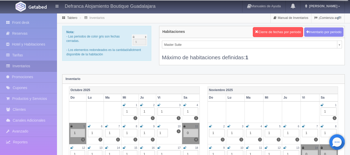
click at [191, 134] on div "0" at bounding box center [190, 133] width 14 height 8
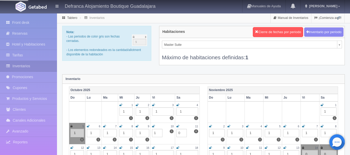
click at [177, 127] on icon at bounding box center [177, 126] width 3 height 3
click at [182, 133] on input "0" at bounding box center [181, 133] width 10 height 8
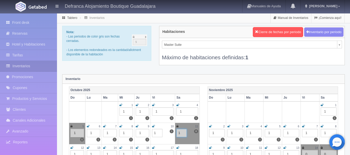
type input "1"
click at [177, 125] on icon at bounding box center [177, 126] width 2 height 3
click at [189, 137] on td "11 0 1 1" at bounding box center [187, 133] width 24 height 21
click at [71, 19] on link "Tablero" at bounding box center [72, 18] width 10 height 4
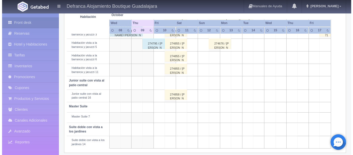
scroll to position [233, 0]
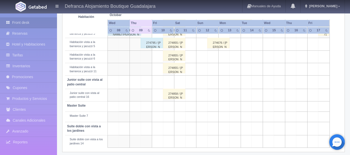
click at [169, 119] on td at bounding box center [168, 117] width 11 height 10
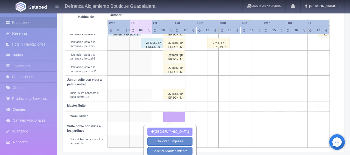
click at [167, 132] on button "Nueva Reserva" at bounding box center [169, 132] width 45 height 9
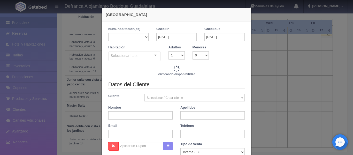
checkbox input "false"
type input "16890.00"
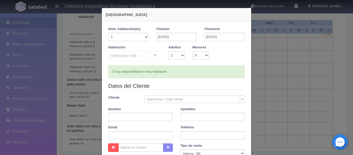
checkbox input "false"
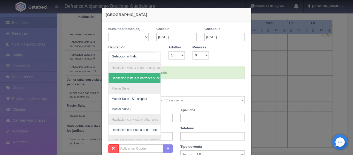
click at [154, 55] on div "Habitación vista a la barranca y jacuzzi Habitación vista a la barranca y jacuz…" at bounding box center [134, 56] width 53 height 11
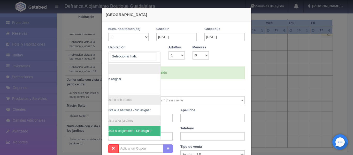
scroll to position [20, 0]
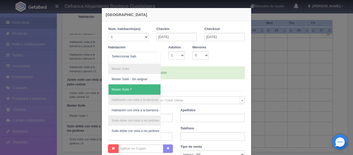
click at [117, 88] on span "Master Suite 7" at bounding box center [122, 90] width 20 height 4
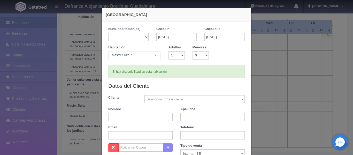
checkbox input "false"
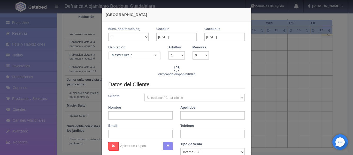
type input "16890.00"
checkbox input "false"
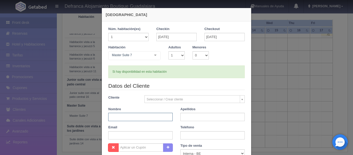
click at [150, 116] on input "text" at bounding box center [140, 117] width 64 height 8
type input "JOSÉ ANTONIO"
click at [214, 116] on input "text" at bounding box center [213, 117] width 64 height 8
type input "DÁVILA CASTILLA"
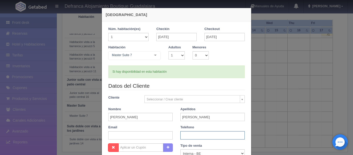
click at [200, 136] on input "text" at bounding box center [213, 135] width 64 height 8
type input "55 2882 6174"
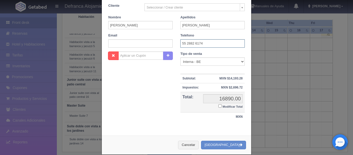
scroll to position [99, 0]
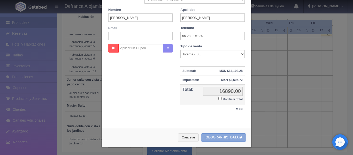
click at [222, 138] on button "Crear Reserva" at bounding box center [223, 137] width 45 height 9
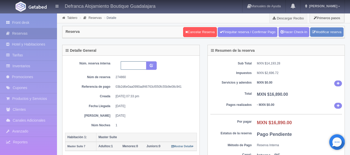
click at [131, 66] on input "text" at bounding box center [134, 65] width 26 height 8
type input "MS7 101025-111025"
click at [153, 67] on icon "submit" at bounding box center [151, 64] width 3 height 3
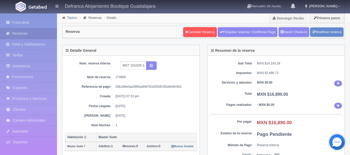
click at [69, 18] on link "Tablero" at bounding box center [72, 18] width 10 height 4
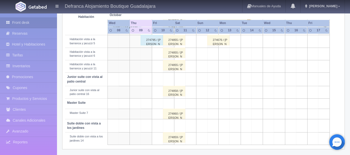
scroll to position [237, 0]
click at [173, 138] on div "274859 / [PERSON_NAME]" at bounding box center [174, 136] width 22 height 10
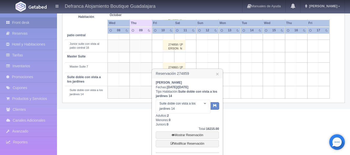
scroll to position [309, 0]
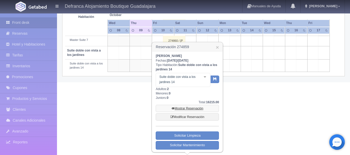
click at [178, 108] on link "Mostrar Reservación" at bounding box center [187, 108] width 63 height 7
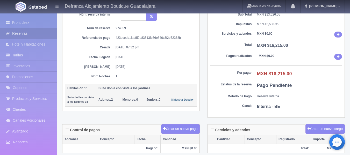
scroll to position [37, 0]
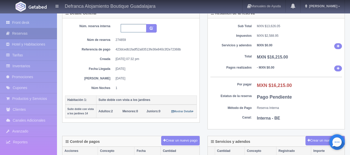
click at [126, 28] on input "text" at bounding box center [134, 28] width 26 height 8
type input "SDVJ14 101025-111025"
click at [151, 28] on icon "submit" at bounding box center [151, 27] width 3 height 3
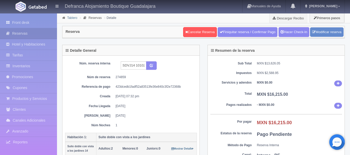
click at [75, 17] on link "Tablero" at bounding box center [72, 18] width 10 height 4
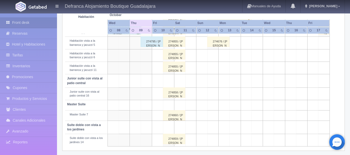
scroll to position [237, 0]
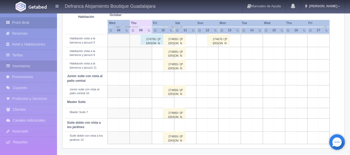
click at [19, 65] on link "Inventarios" at bounding box center [28, 66] width 57 height 11
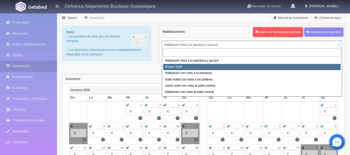
select select "1379"
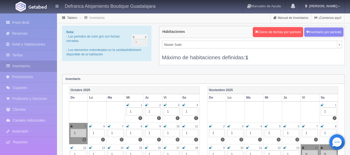
click at [182, 126] on icon at bounding box center [183, 126] width 3 height 3
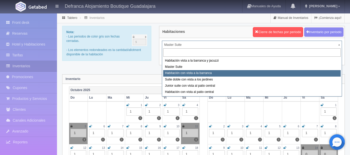
select select "1388"
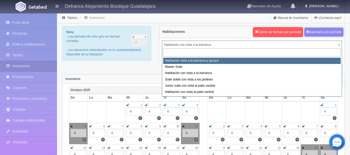
select select "1092"
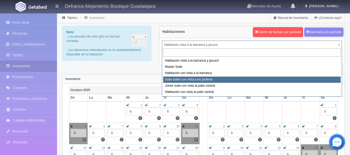
select select "1389"
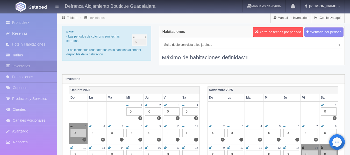
click at [183, 126] on icon at bounding box center [183, 126] width 3 height 3
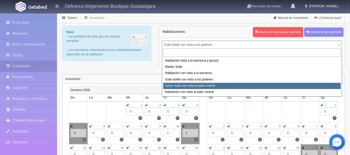
select select "1399"
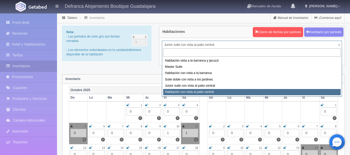
select select "1401"
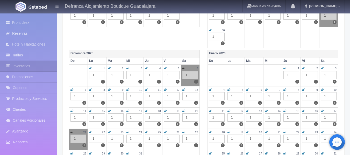
scroll to position [207, 0]
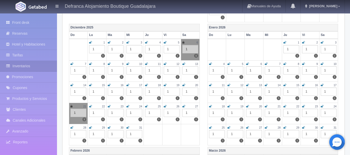
click at [187, 49] on div "1" at bounding box center [190, 49] width 16 height 8
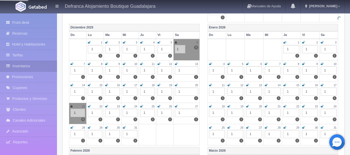
click at [204, 75] on div "Enero 2026 Do Lu Ma [PERSON_NAME] Vi Sa 1 1 1 2 1 1 3 1 1 4 1 1 5 1 1 6 1 1 7 1…" at bounding box center [272, 85] width 138 height 123
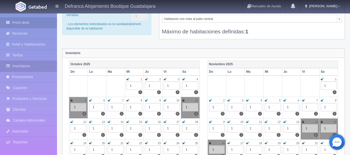
scroll to position [0, 0]
